Goal: Check status: Check status

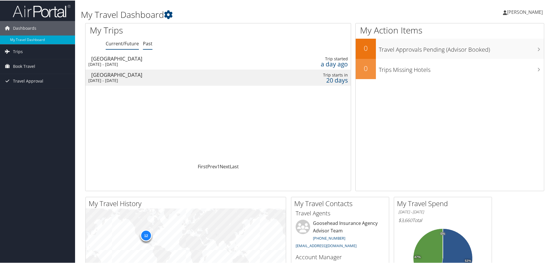
click at [150, 40] on link "Past" at bounding box center [148, 43] width 10 height 6
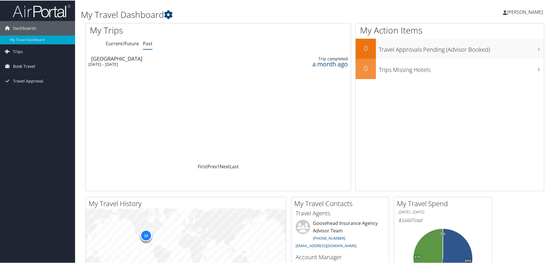
click at [112, 61] on div "Tue 29 Jul 2025 - Thu 31 Jul 2025" at bounding box center [167, 63] width 159 height 5
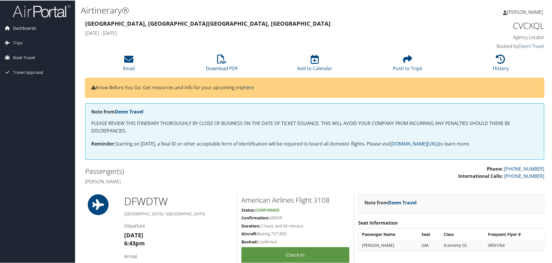
click at [36, 28] on link "Dashboards" at bounding box center [37, 27] width 75 height 14
click at [22, 50] on span "Trips" at bounding box center [18, 51] width 10 height 14
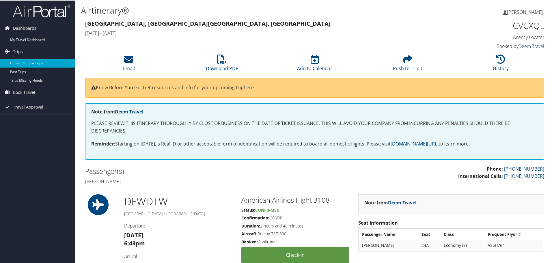
click at [32, 62] on link "Current/Future Trips" at bounding box center [37, 62] width 75 height 9
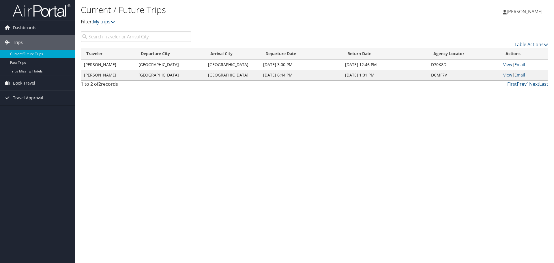
click at [392, 22] on div "Carlos Luna Carlos Luna My Settings Travel Agency Contacts View Travel Profile …" at bounding box center [461, 14] width 185 height 22
click at [507, 64] on link "View" at bounding box center [507, 64] width 9 height 5
click at [253, 21] on p "Filter: My trips" at bounding box center [237, 22] width 312 height 8
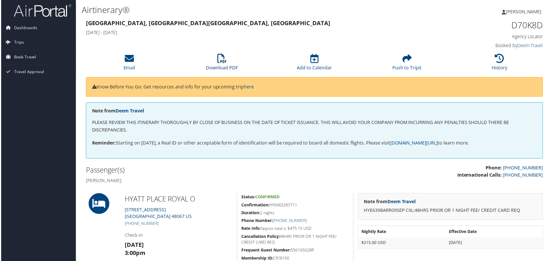
click at [223, 62] on icon at bounding box center [221, 58] width 9 height 9
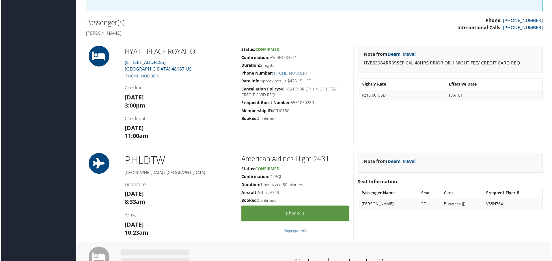
scroll to position [140, 0]
